Goal: Transaction & Acquisition: Purchase product/service

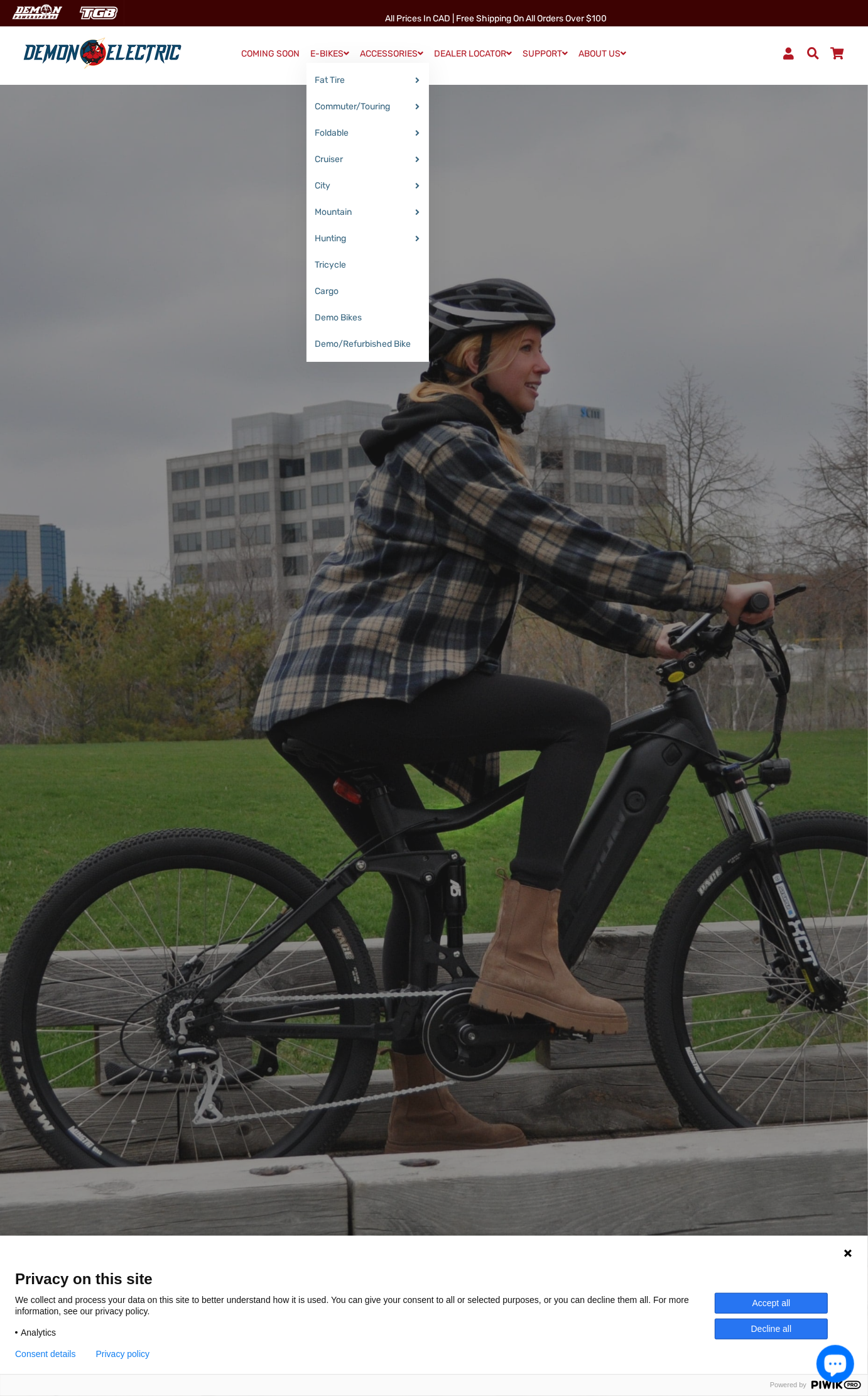
click at [344, 53] on span at bounding box center [347, 53] width 5 height 9
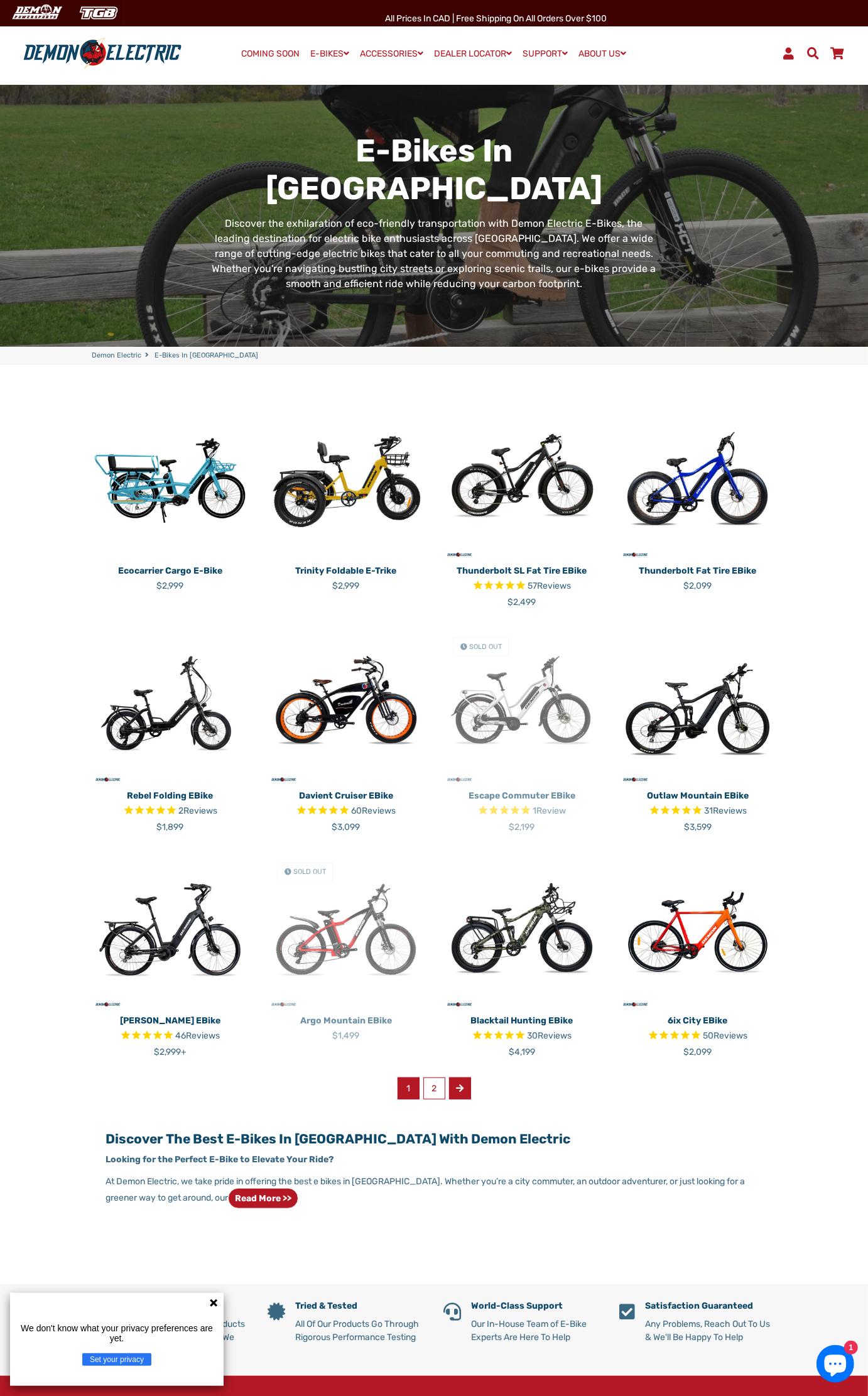
click at [463, 1084] on span at bounding box center [460, 1088] width 7 height 9
click at [545, 936] on img at bounding box center [522, 931] width 157 height 157
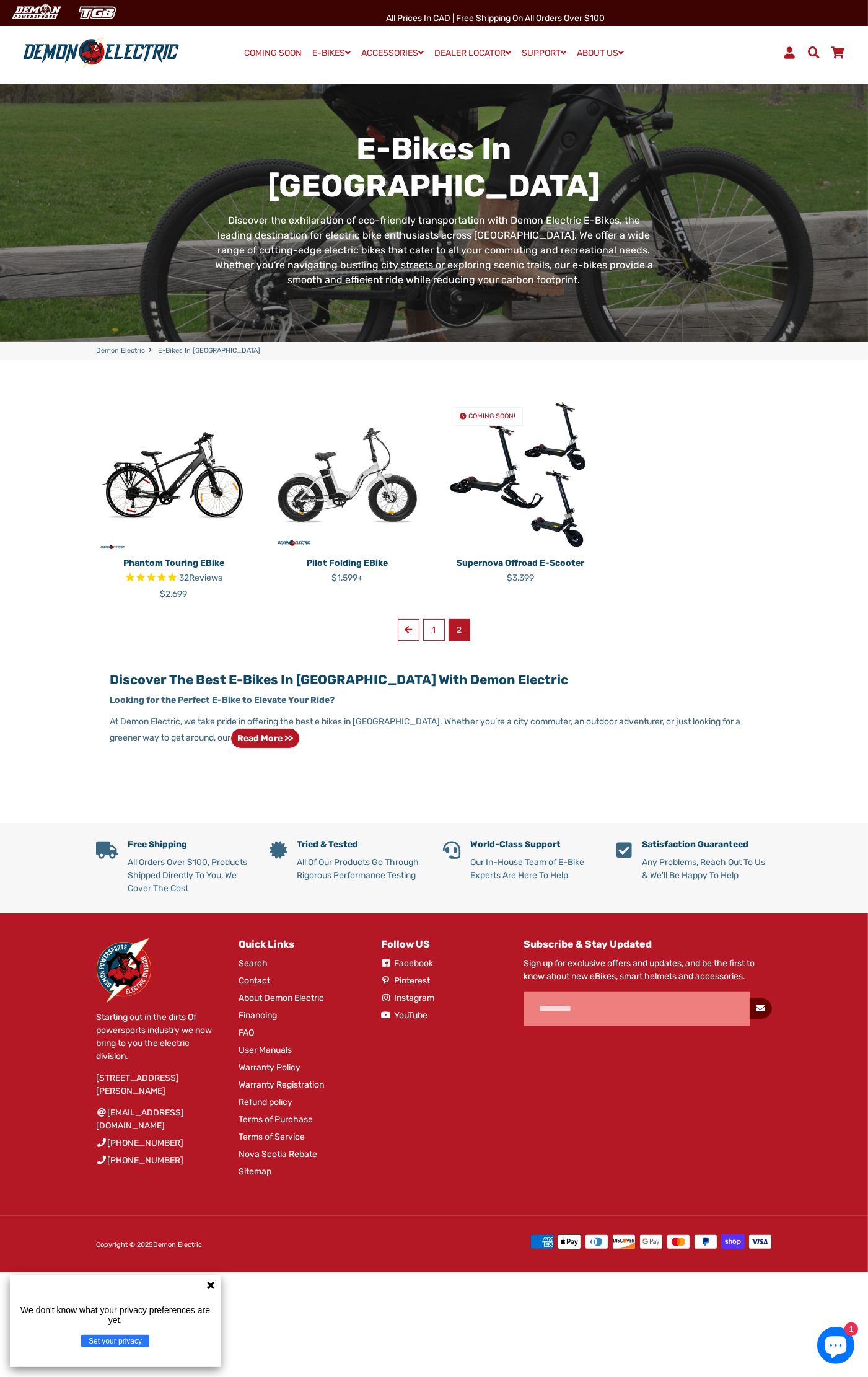
click at [515, 473] on img at bounding box center [521, 475] width 155 height 155
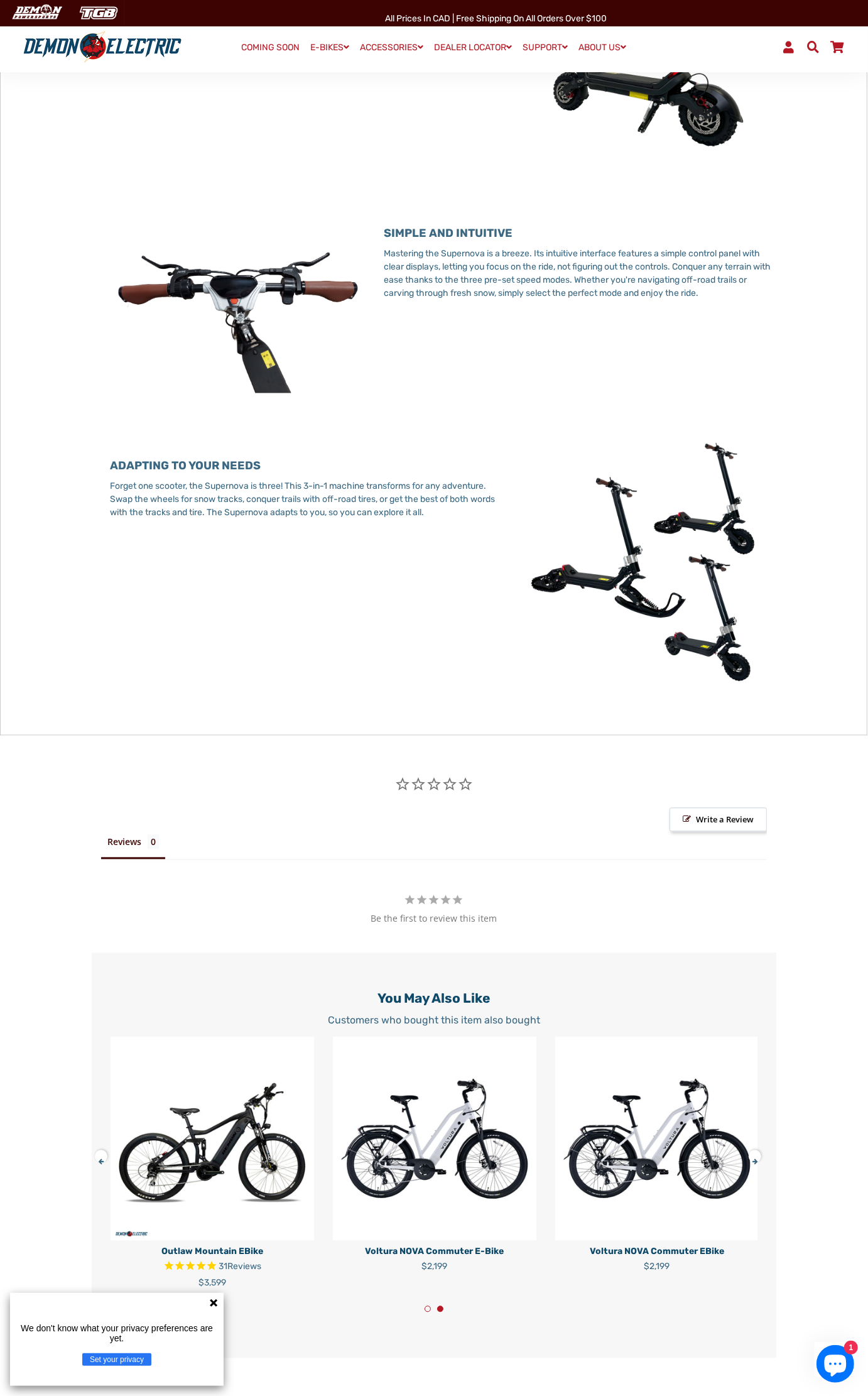
scroll to position [1955, 0]
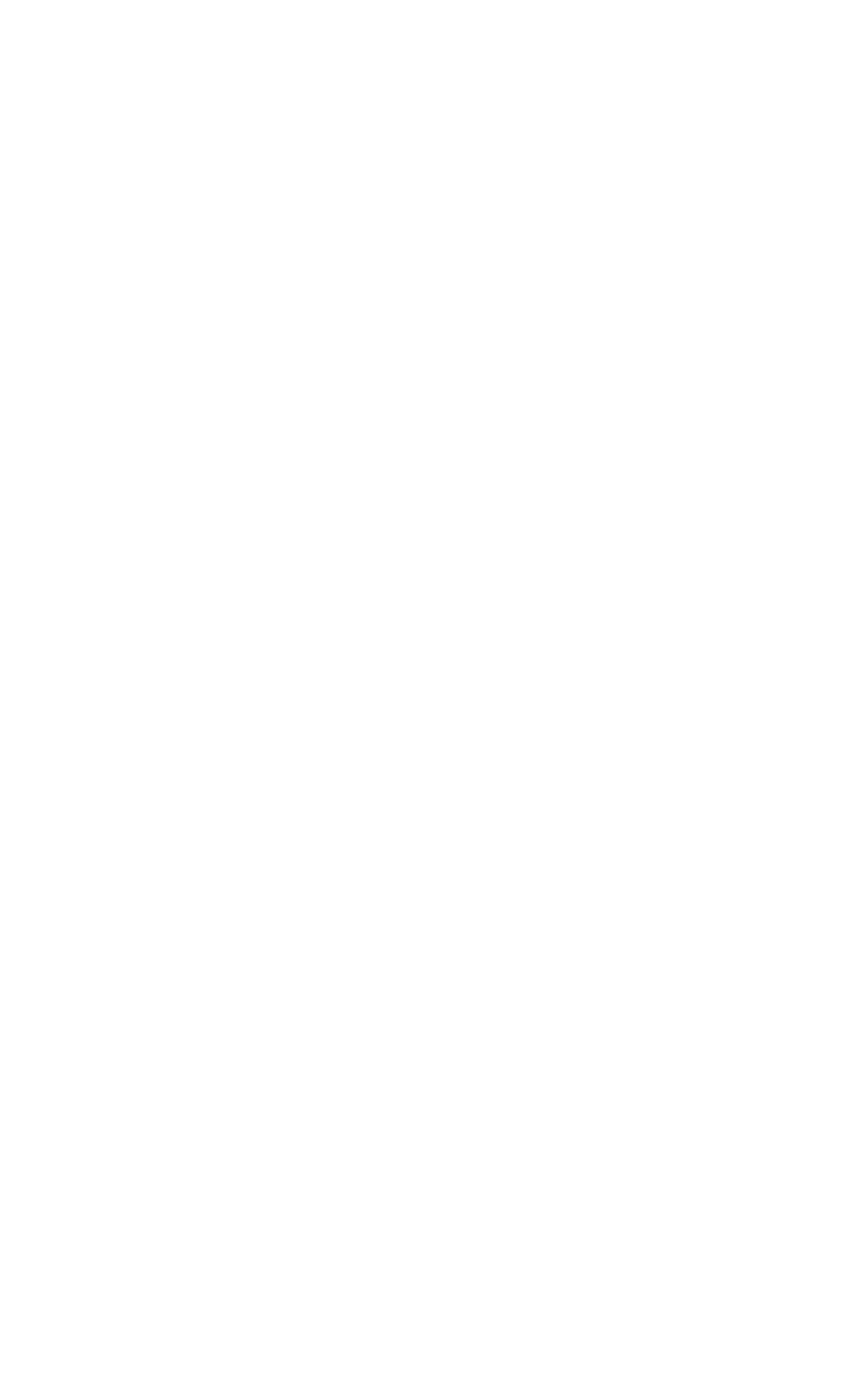
select select "******"
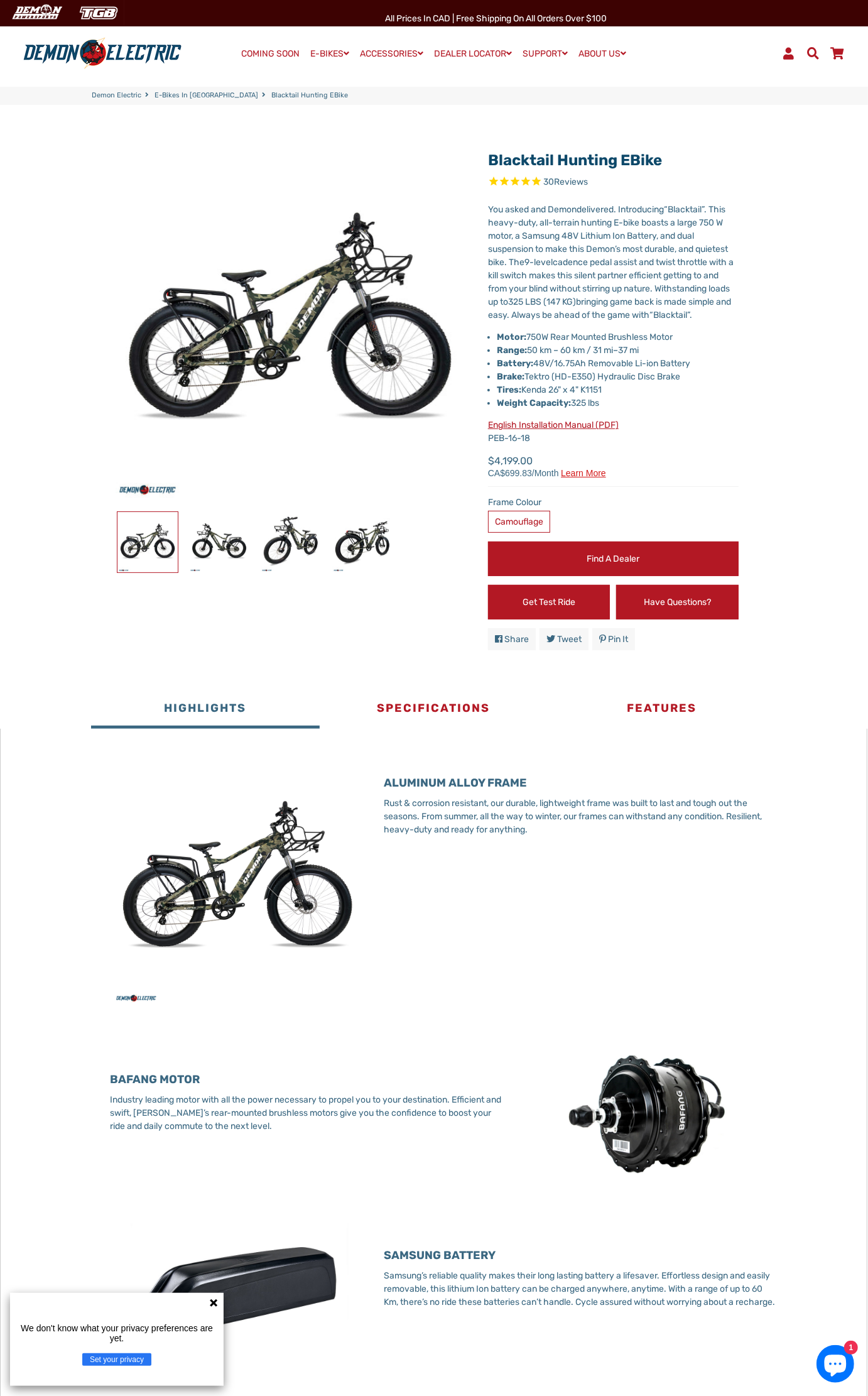
click at [53, 55] on img at bounding box center [102, 53] width 167 height 33
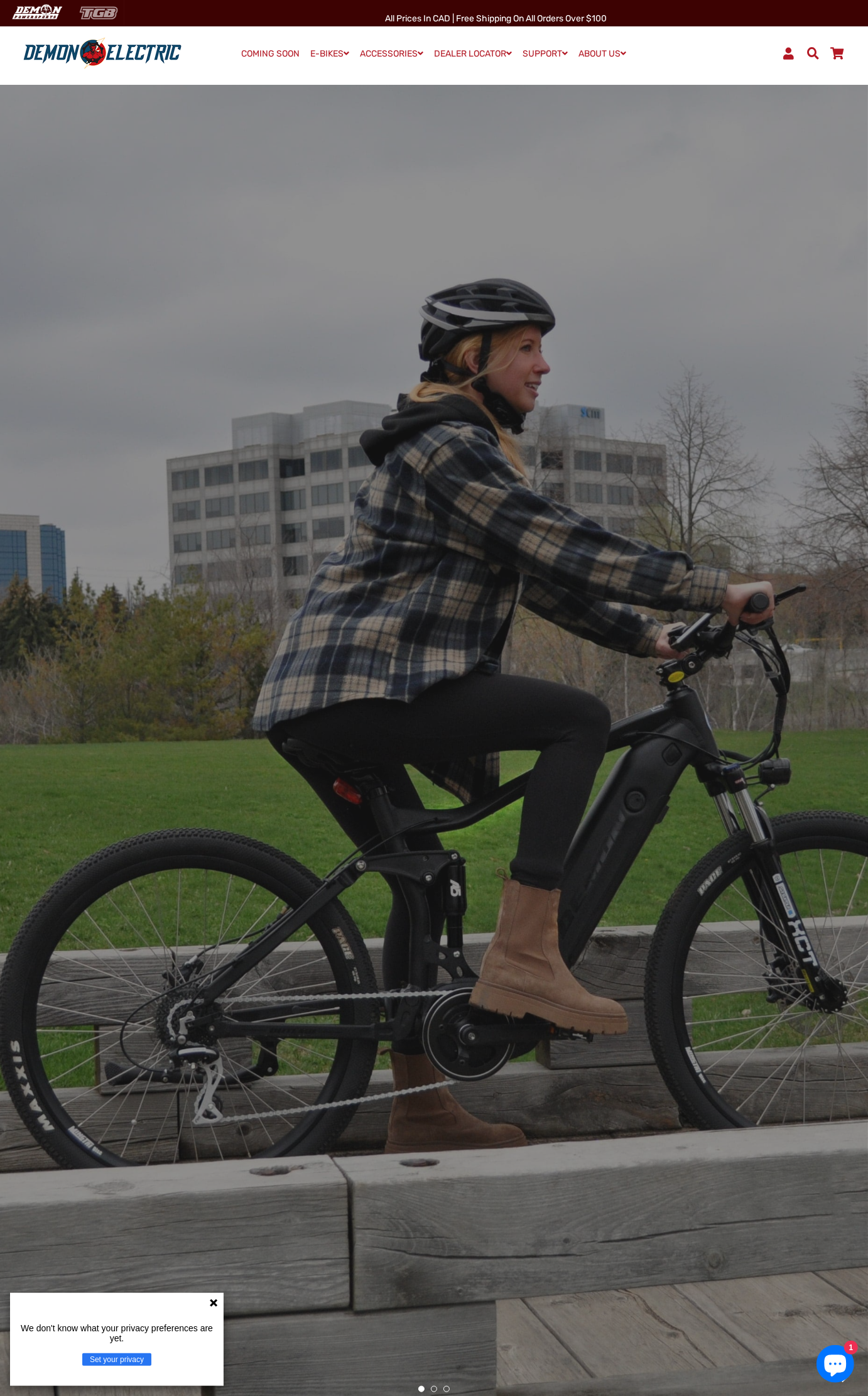
click at [92, 17] on img at bounding box center [98, 13] width 51 height 21
